Goal: Transaction & Acquisition: Obtain resource

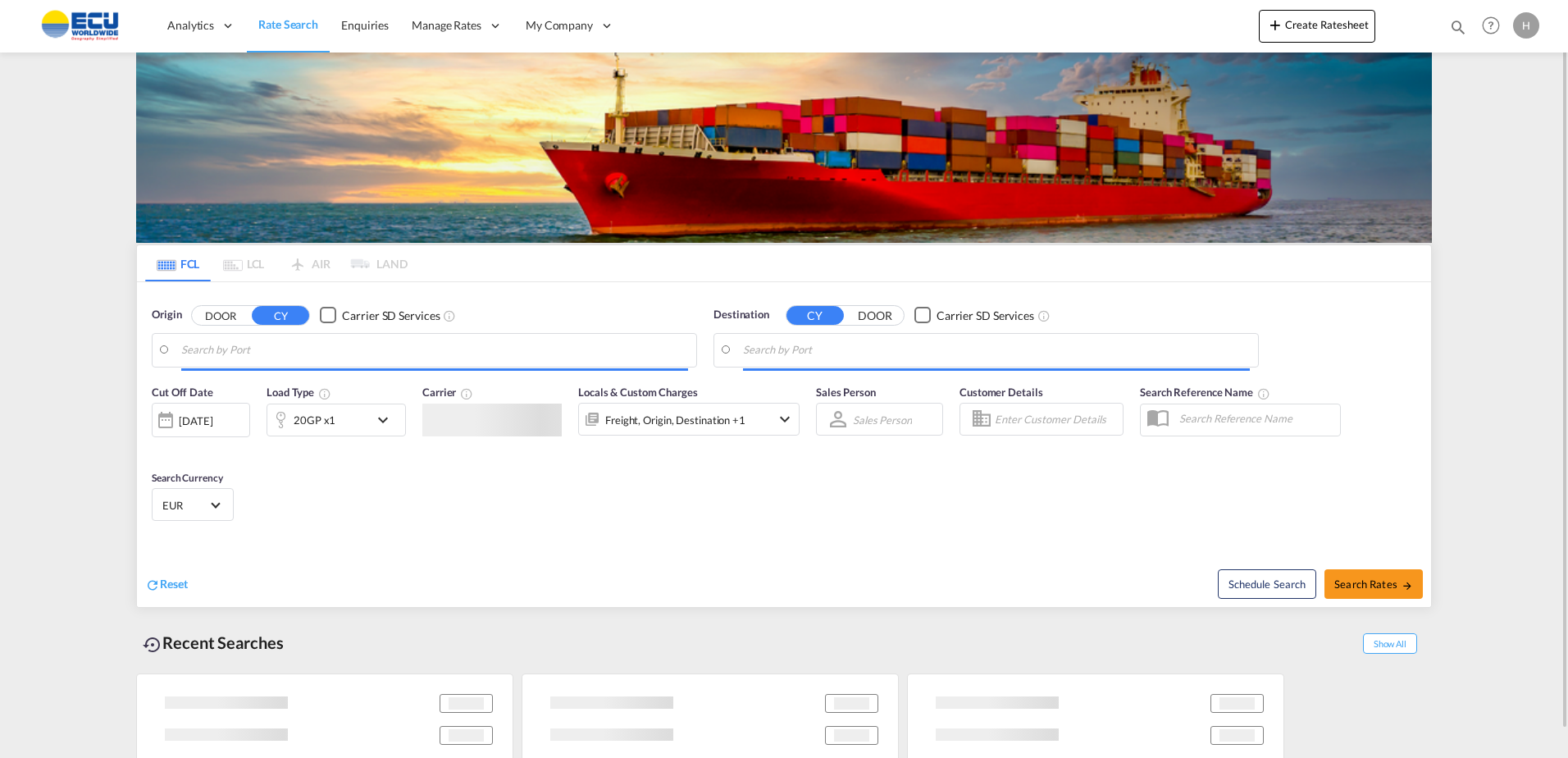
type input "[GEOGRAPHIC_DATA], [GEOGRAPHIC_DATA]"
type input "[GEOGRAPHIC_DATA], [GEOGRAPHIC_DATA], USSAV"
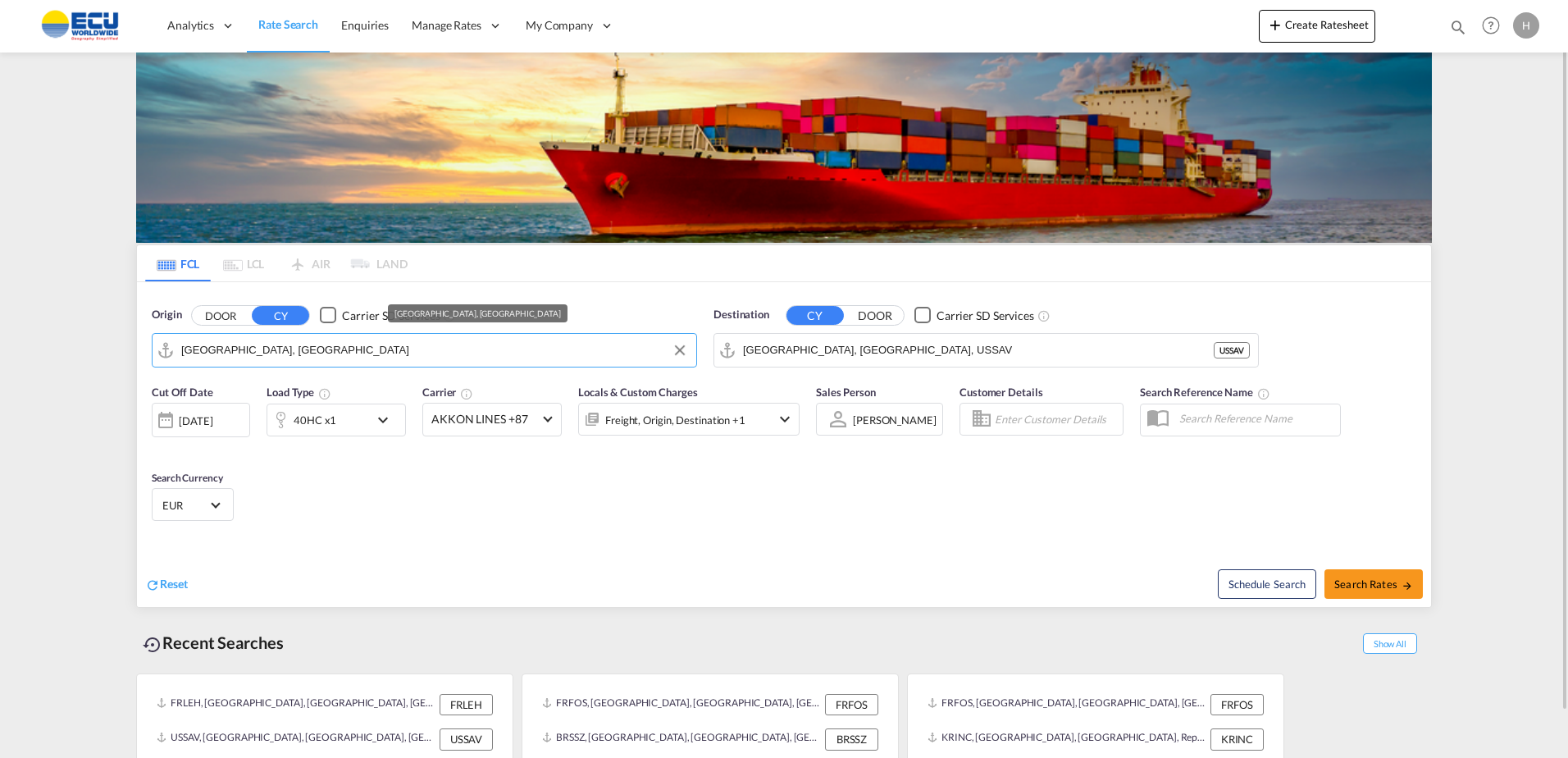
click at [608, 358] on input "[GEOGRAPHIC_DATA], [GEOGRAPHIC_DATA]" at bounding box center [434, 350] width 507 height 24
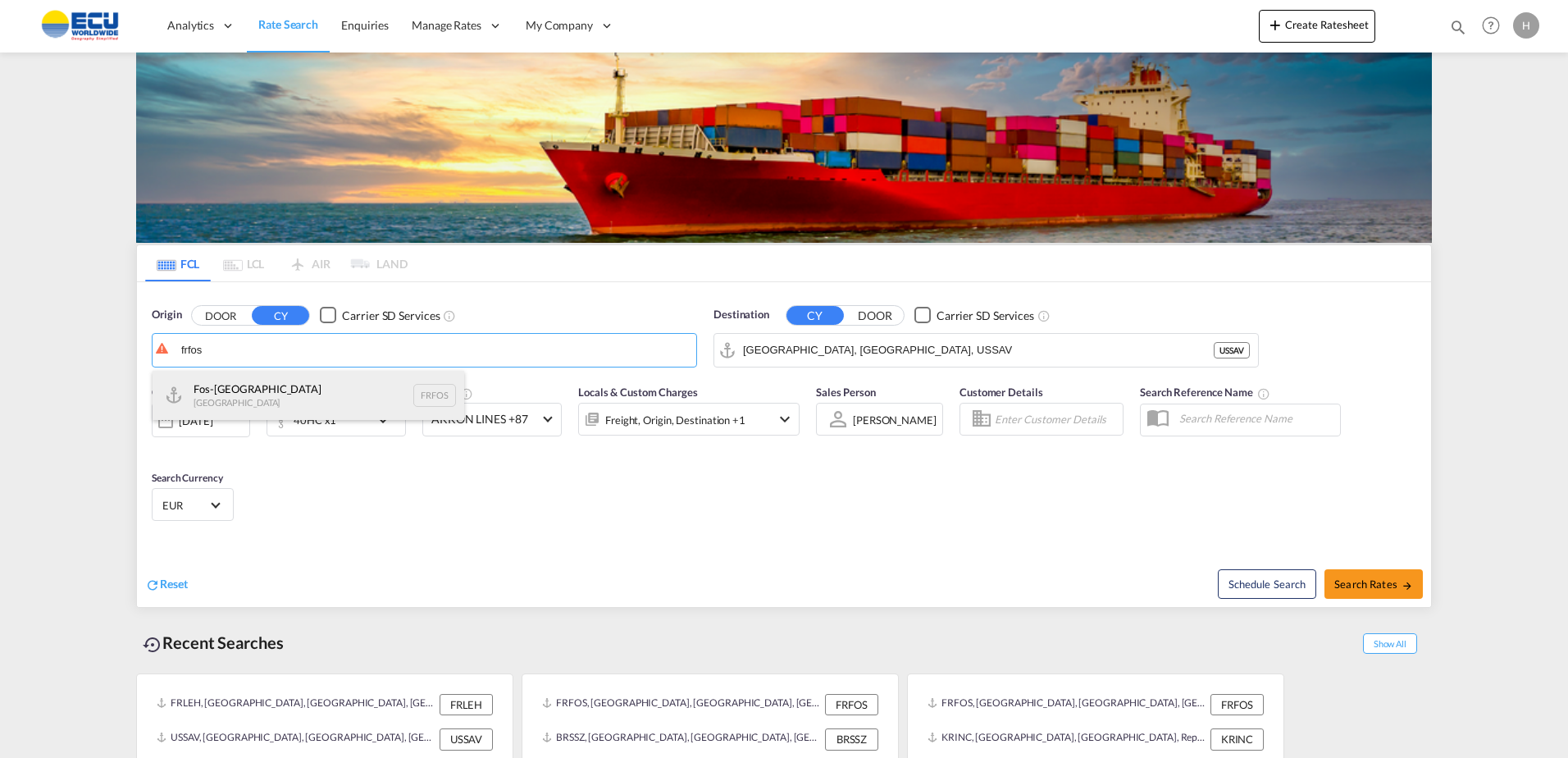
click at [271, 382] on div "Fos-sur-Mer [GEOGRAPHIC_DATA] FRFOS" at bounding box center [308, 395] width 312 height 49
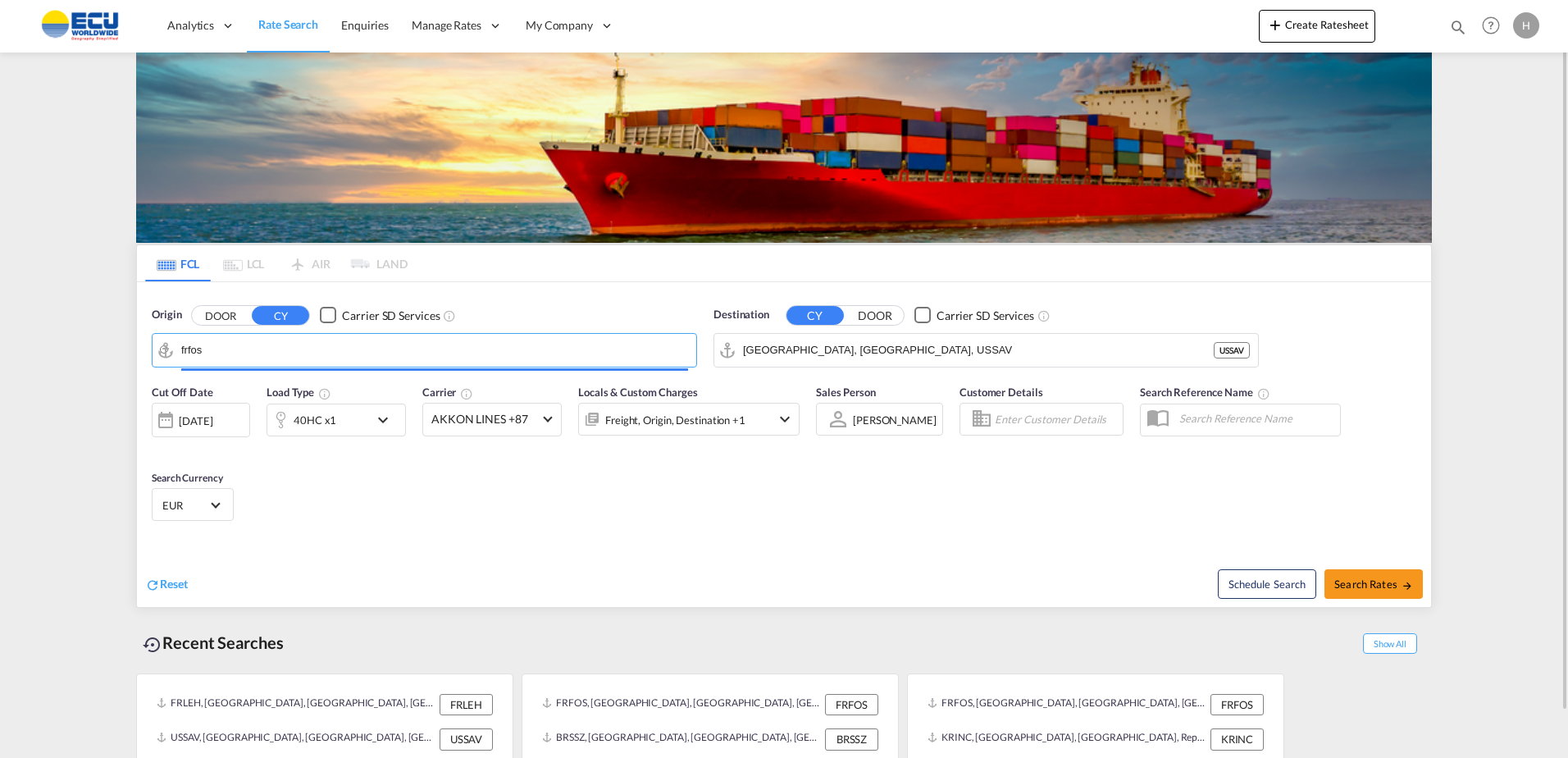
type input "Fos-[GEOGRAPHIC_DATA], [GEOGRAPHIC_DATA]"
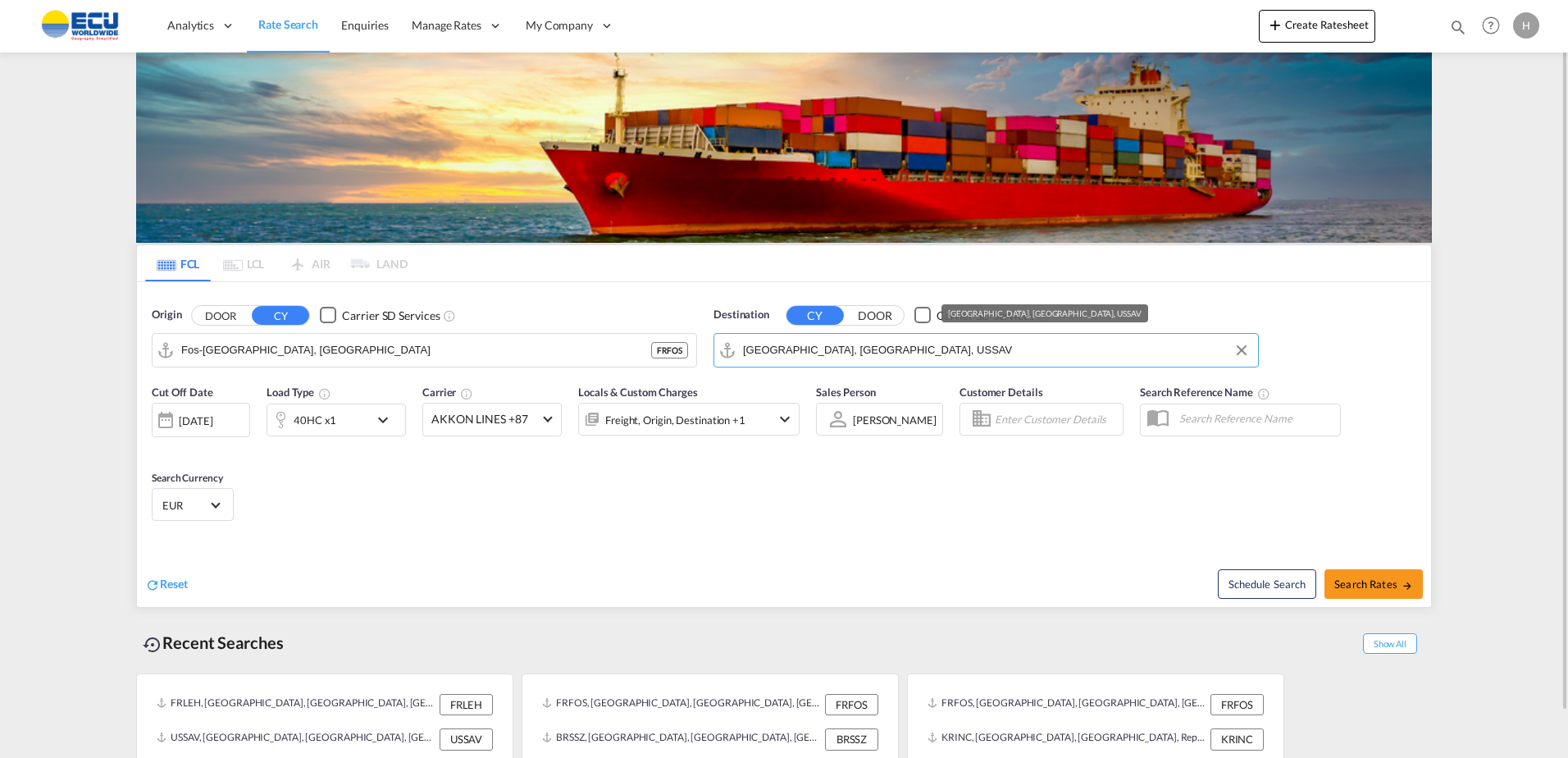
click at [835, 355] on input "[GEOGRAPHIC_DATA], [GEOGRAPHIC_DATA], USSAV" at bounding box center [996, 350] width 507 height 24
click at [840, 354] on body "Analytics Reports Dashboard Rate Search Enquiries Manage Rates Contract Rates" at bounding box center [784, 379] width 1568 height 758
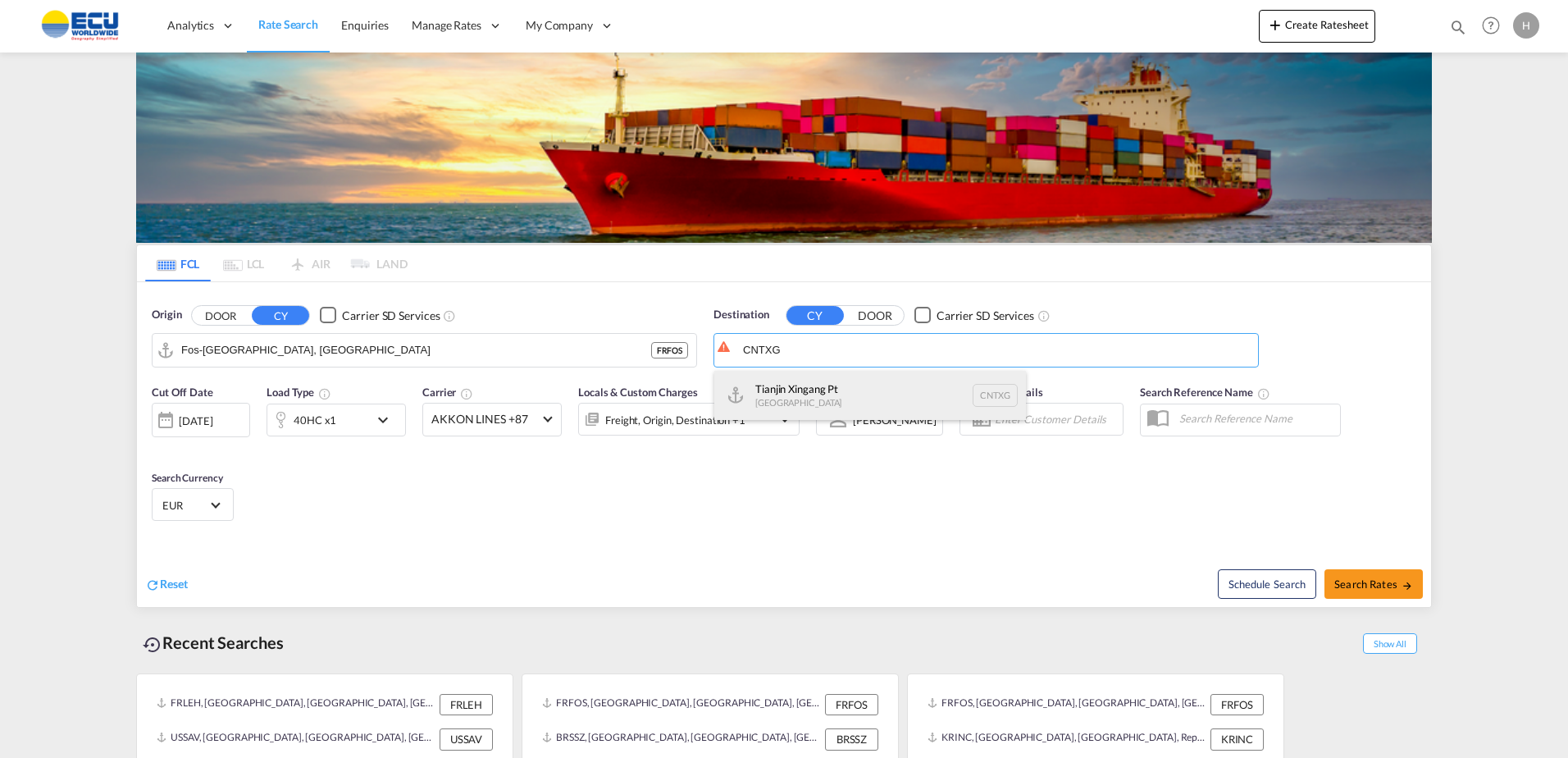
click at [801, 408] on div "Tianjin Xingang Pt China CNTXG" at bounding box center [870, 395] width 312 height 49
type input "Tianjin Xingang Pt, CNTXG"
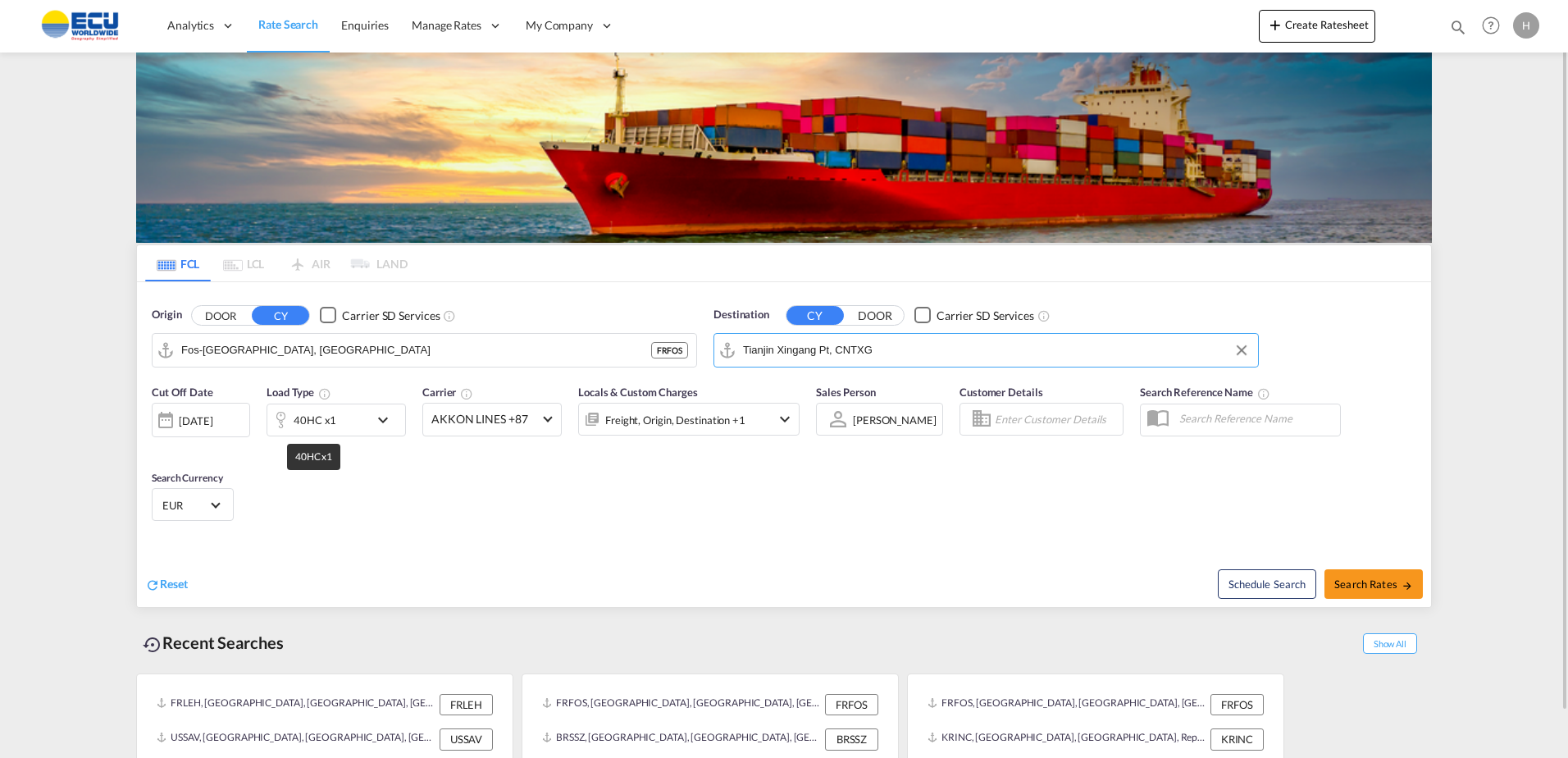
click at [301, 411] on div "40HC x1" at bounding box center [315, 420] width 42 height 23
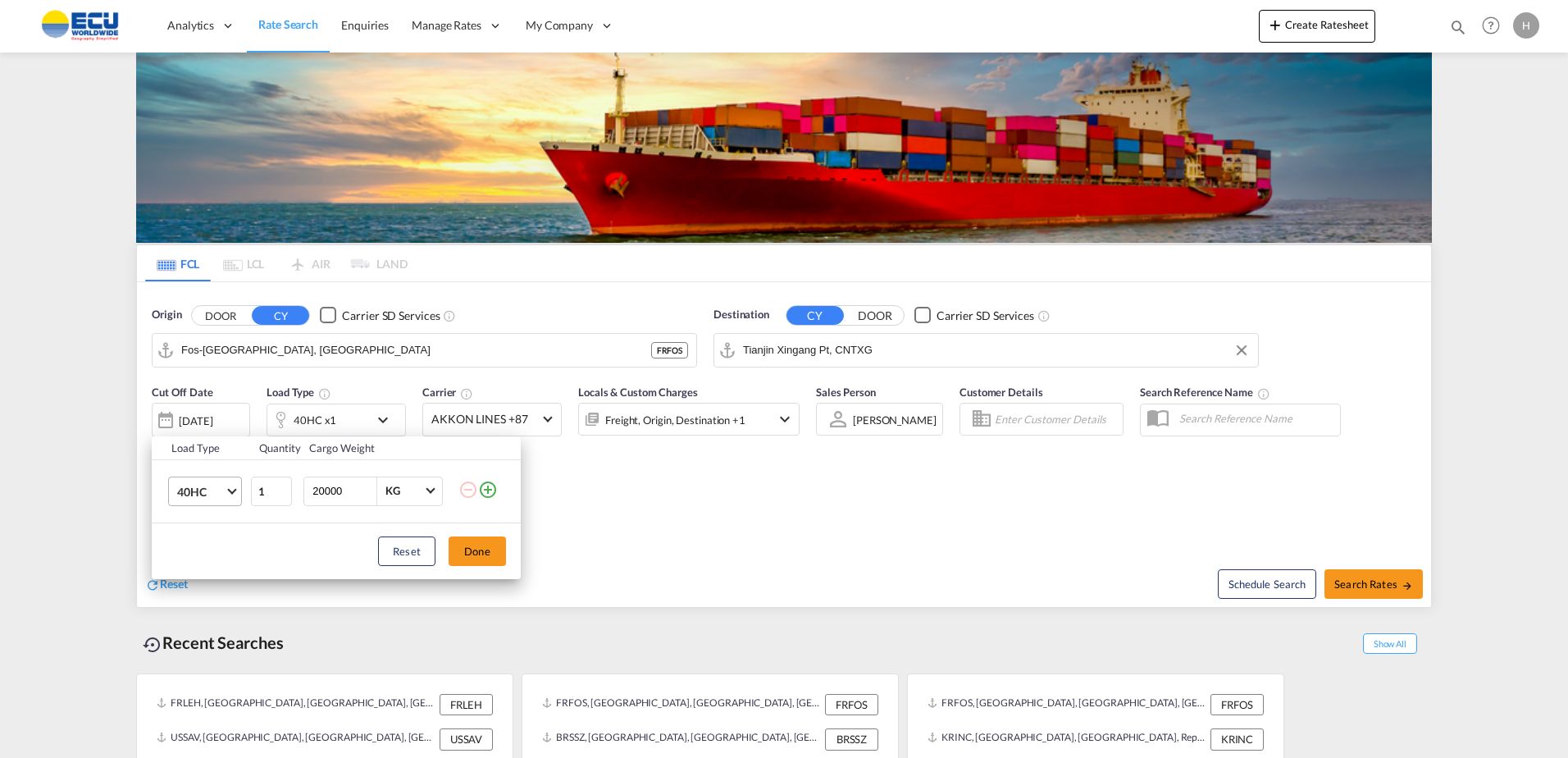
click at [193, 495] on span "40HC" at bounding box center [201, 491] width 47 height 16
click at [196, 411] on div "20GP" at bounding box center [192, 412] width 29 height 16
click at [473, 559] on button "Done" at bounding box center [477, 551] width 57 height 30
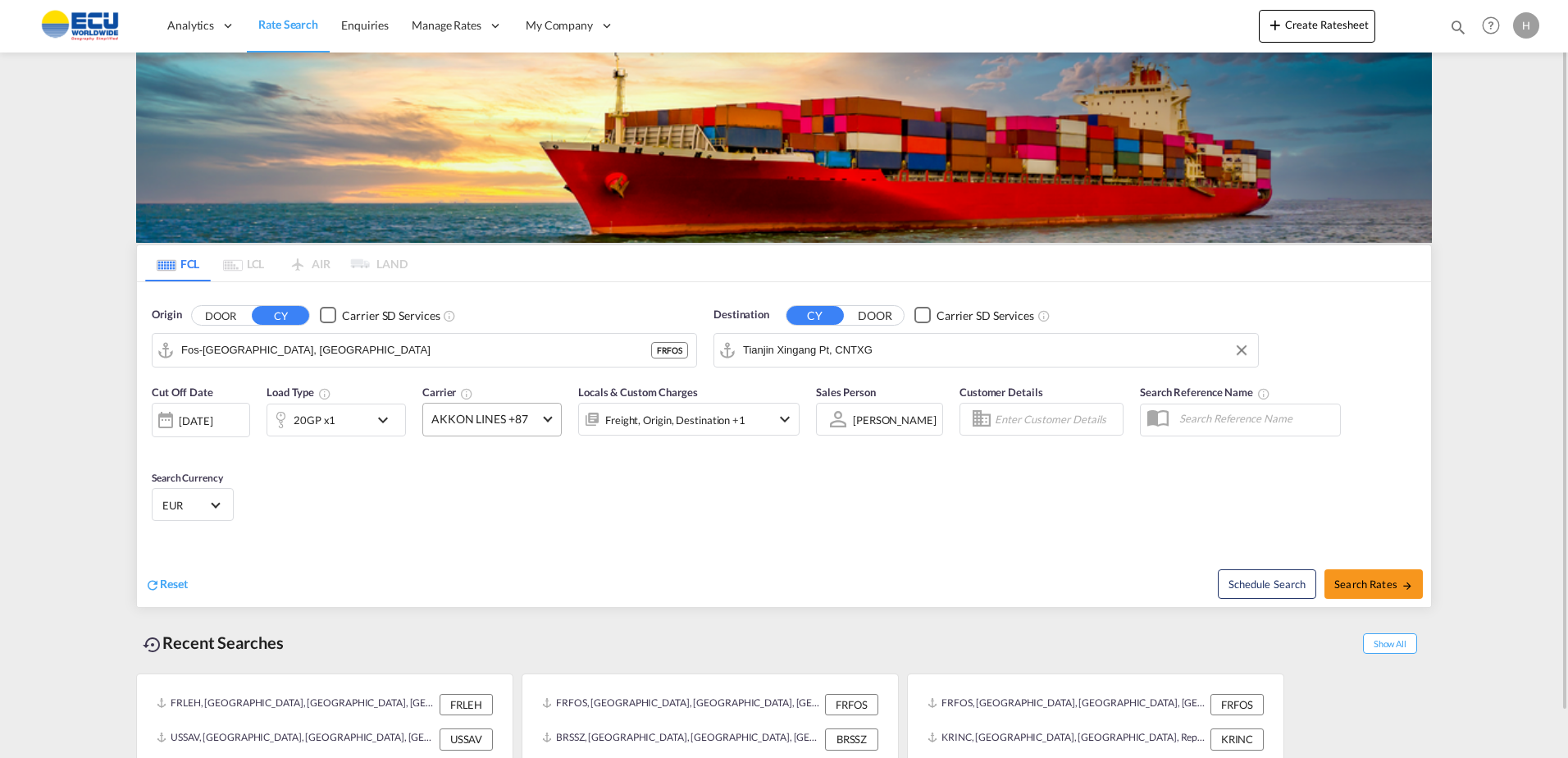
click at [489, 428] on md-select-value "AKKON LINES +87" at bounding box center [491, 419] width 138 height 32
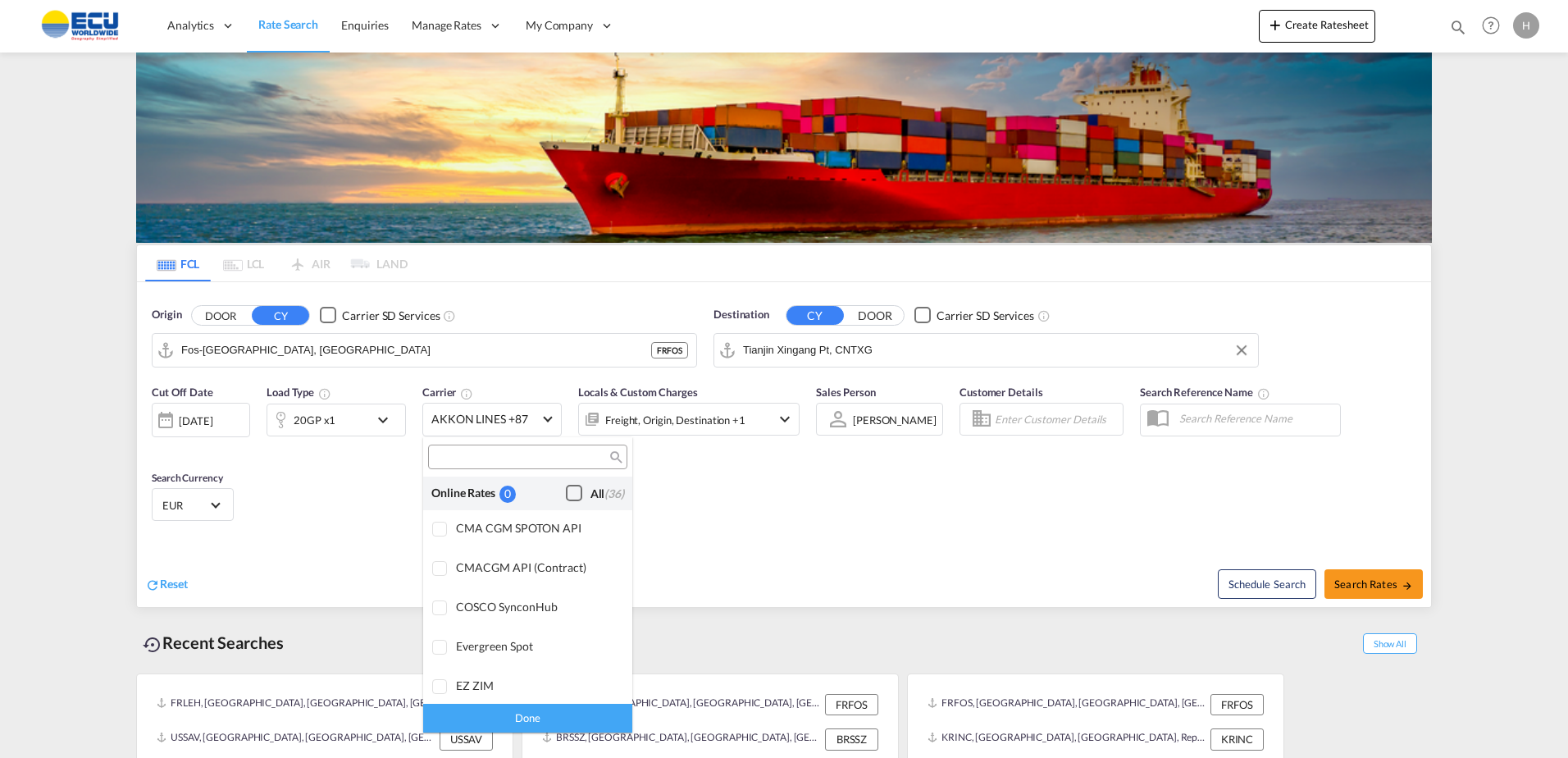
click at [566, 496] on div "Checkbox No Ink" at bounding box center [574, 492] width 16 height 16
drag, startPoint x: 567, startPoint y: 715, endPoint x: 693, endPoint y: 500, distance: 249.2
click at [568, 715] on div "Done" at bounding box center [527, 718] width 210 height 29
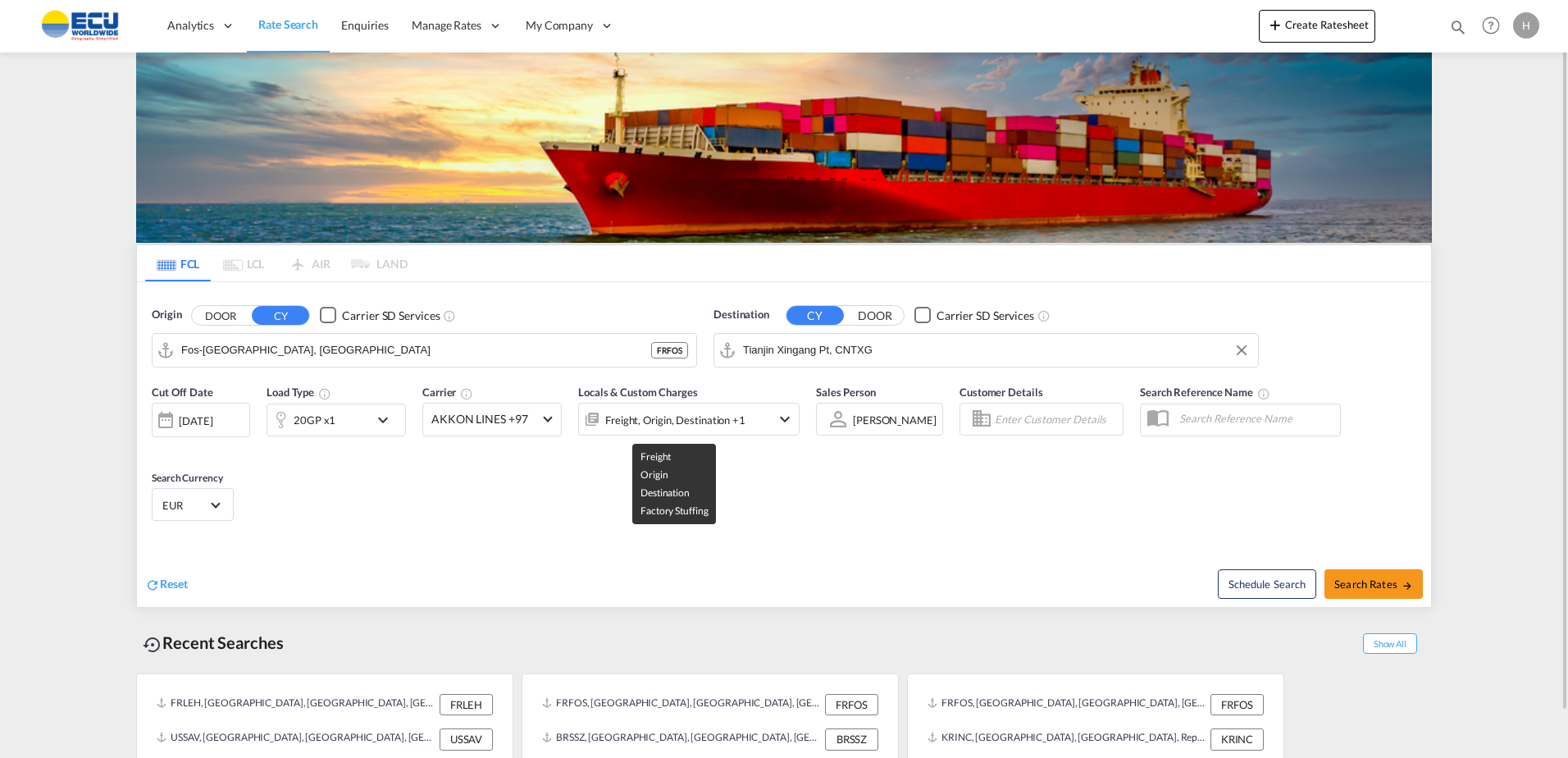
click at [733, 417] on div "Freight, Origin, Destination +1" at bounding box center [675, 420] width 140 height 23
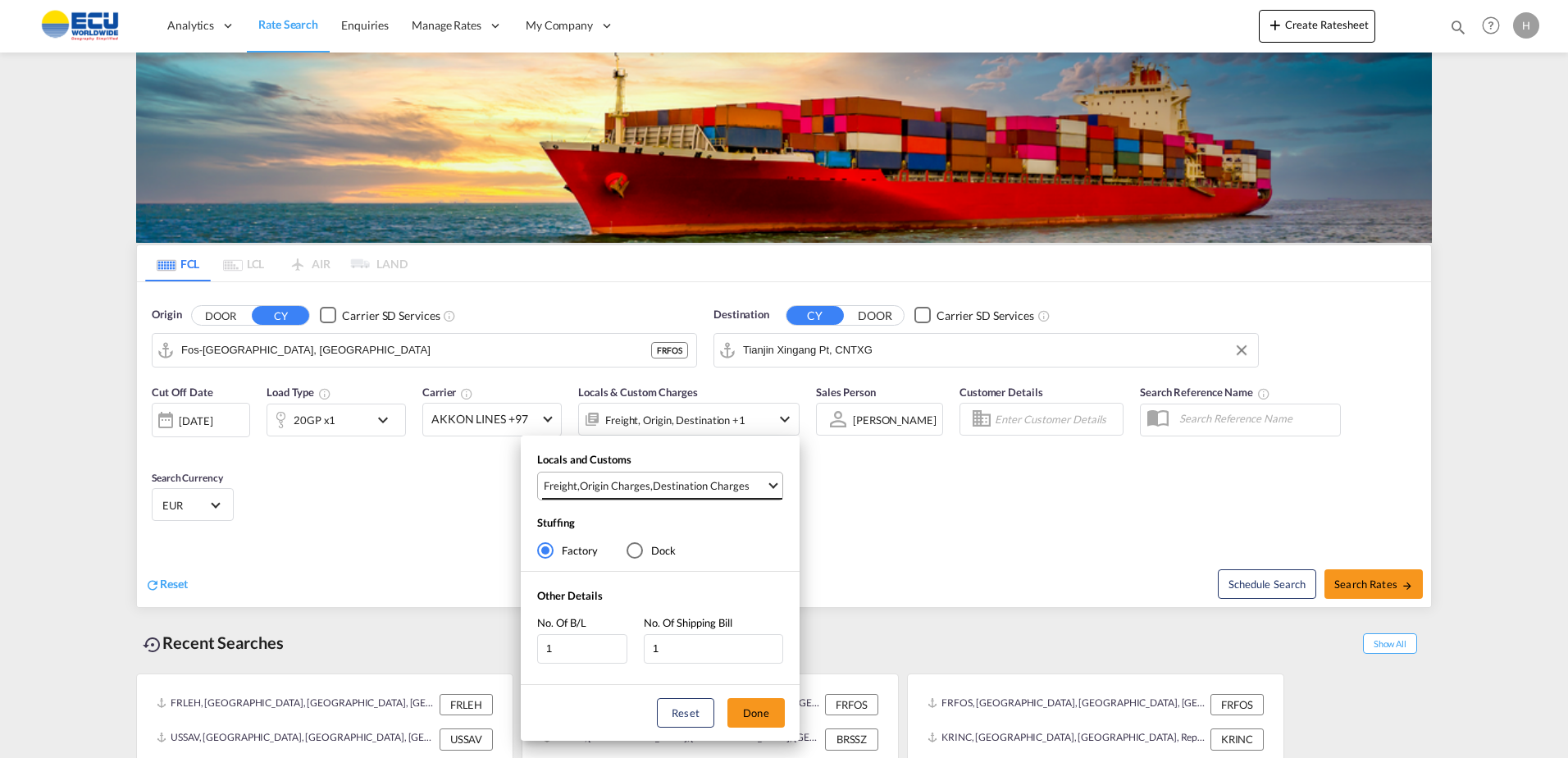
click at [712, 474] on md-select-value "Freight , Origin Charges , Destination Charges" at bounding box center [662, 486] width 240 height 27
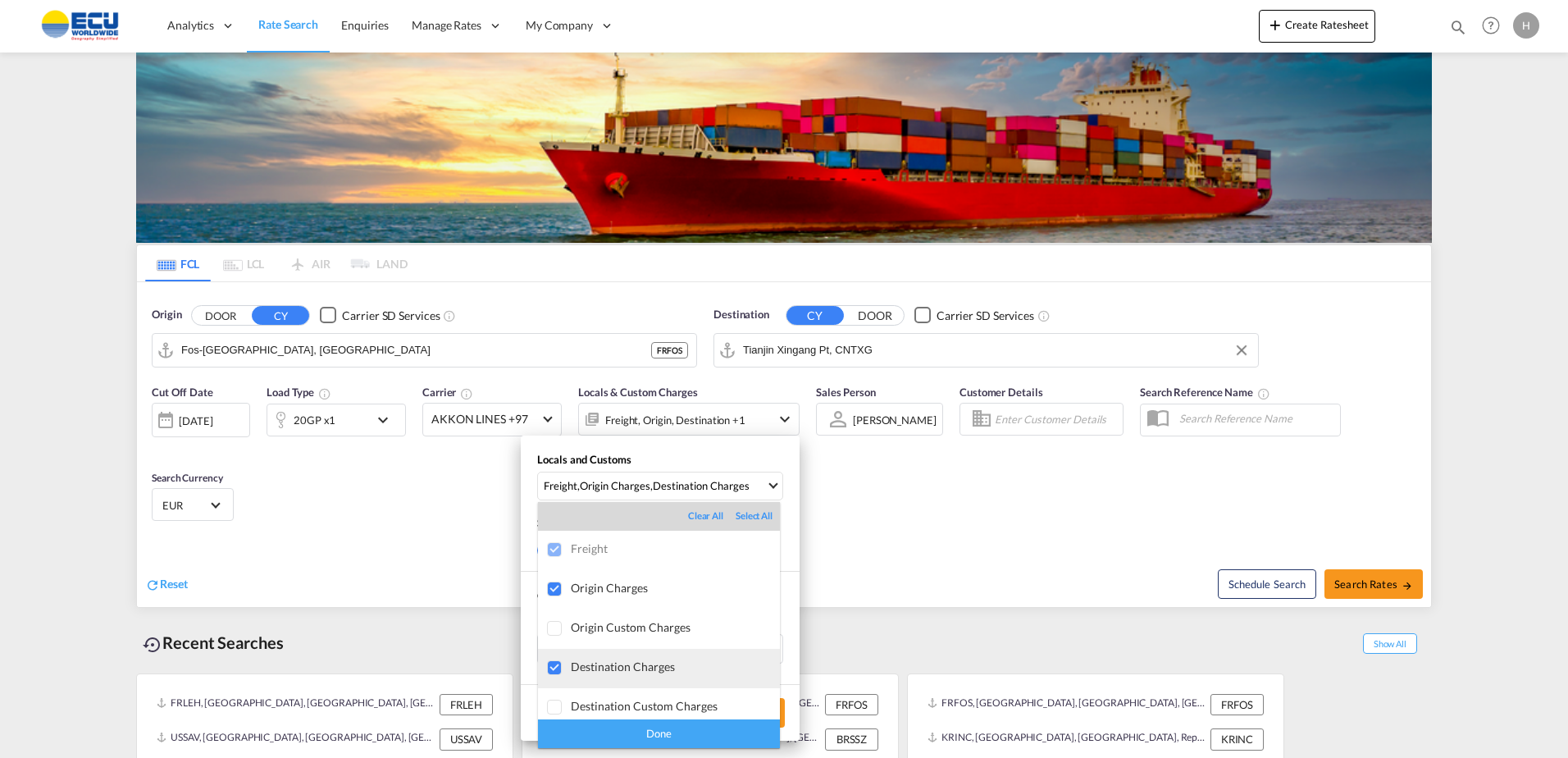
click at [660, 668] on div "Destination Charges" at bounding box center [675, 666] width 210 height 14
click at [679, 737] on div "Done" at bounding box center [658, 734] width 242 height 29
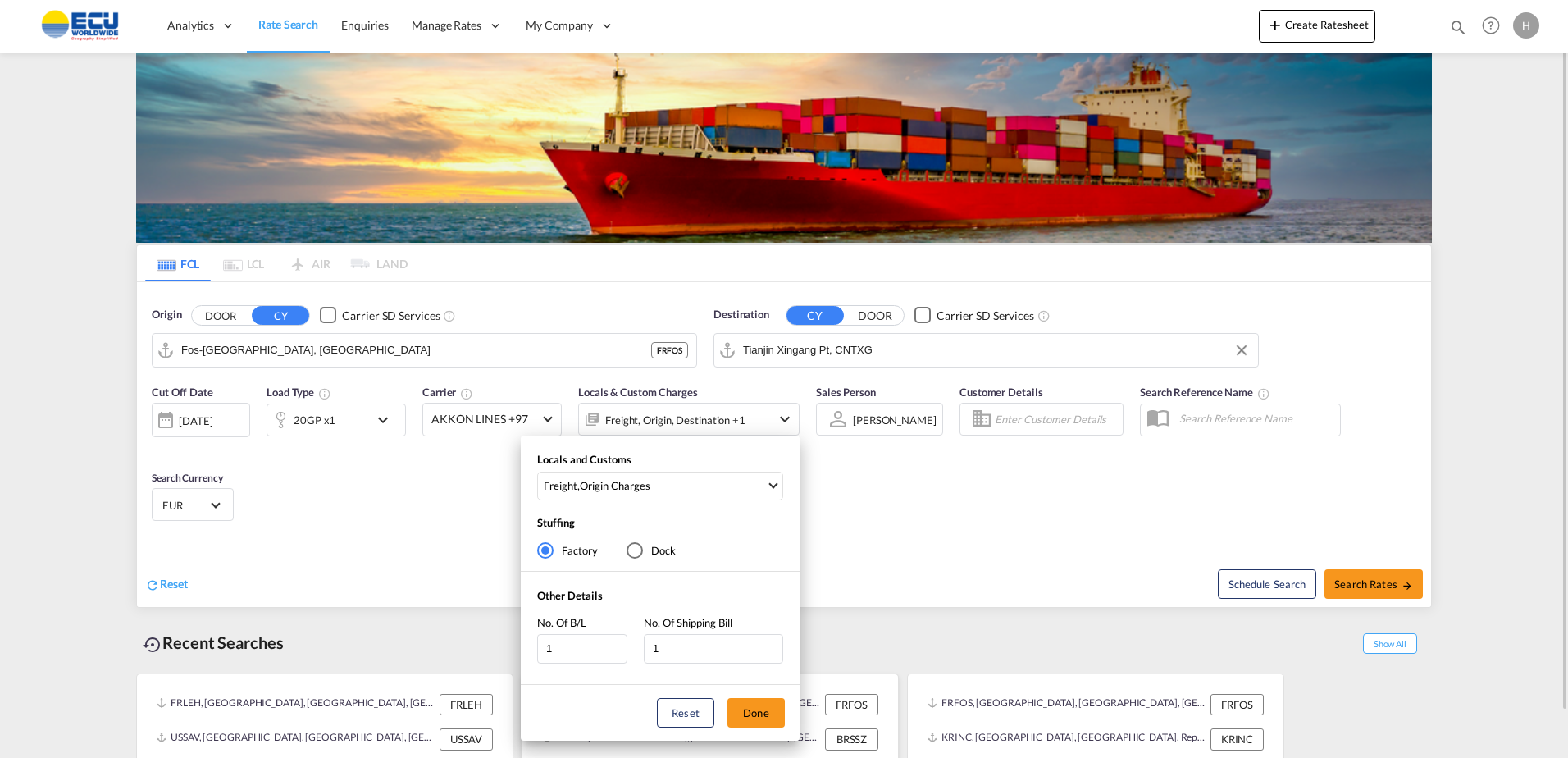
click at [755, 706] on button "Done" at bounding box center [756, 713] width 57 height 30
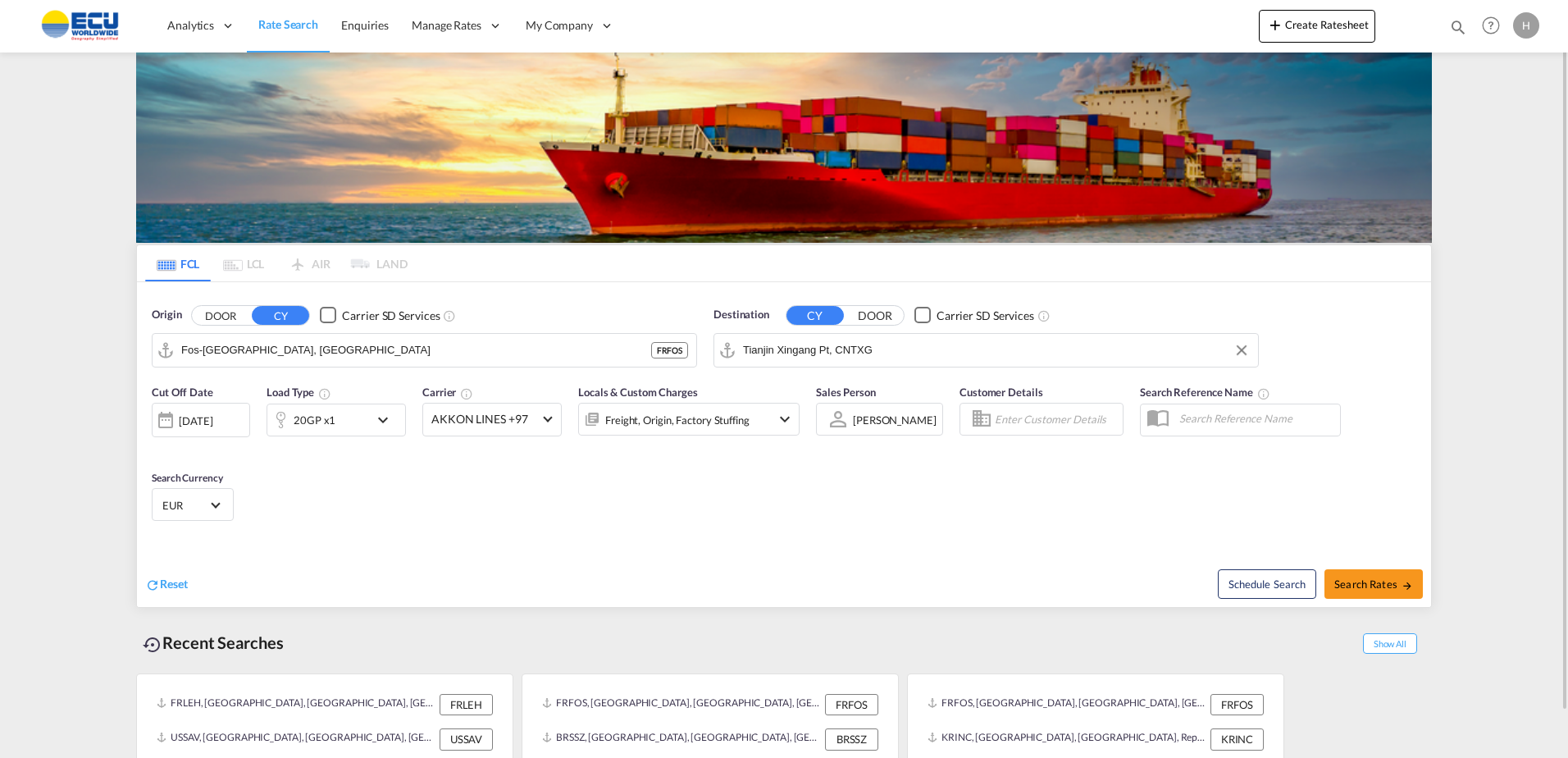
drag, startPoint x: 1038, startPoint y: 542, endPoint x: 1056, endPoint y: 536, distance: 19.0
click at [1041, 540] on div "Reset Schedule Search Search Rates" at bounding box center [784, 572] width 1295 height 71
click at [1394, 581] on span "Search Rates" at bounding box center [1374, 584] width 79 height 14
type input "FRFOS to CNTXG / [DATE]"
